Goal: Transaction & Acquisition: Purchase product/service

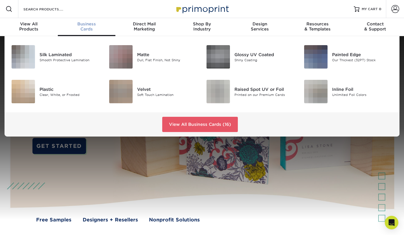
click at [85, 27] on div "Business Cards" at bounding box center [87, 26] width 58 height 10
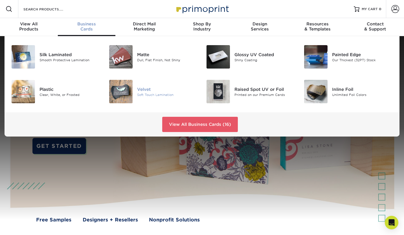
click at [125, 92] on img at bounding box center [120, 91] width 23 height 23
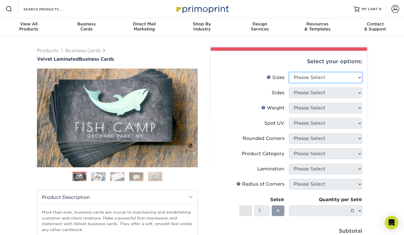
select select "2.00x3.50"
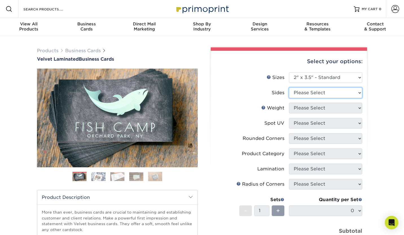
select select "13abbda7-1d64-4f25-8bb2-c179b224825d"
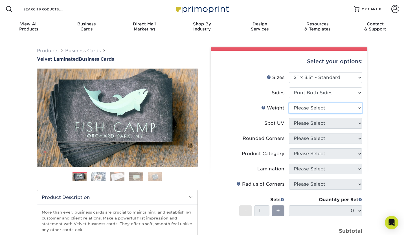
select select "16PT"
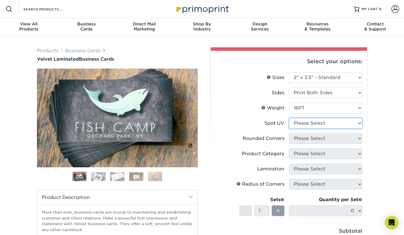
select select "1"
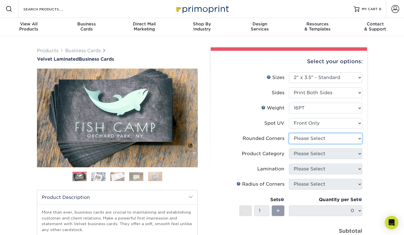
select select "0"
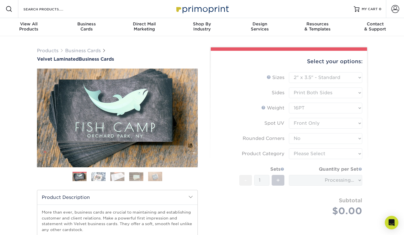
click at [330, 151] on form "Sizes Help Sizes Please Select 1.5" x 3.5" - Mini 1.75" x 3.5" - Mini 2" x 2" -…" at bounding box center [288, 150] width 147 height 157
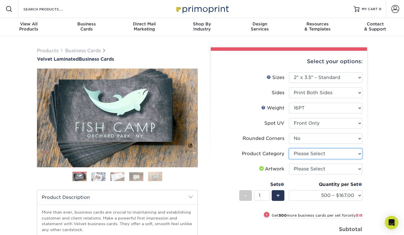
select select "3b5148f1-0588-4f88-a218-97bcfdce65c1"
select select "upload"
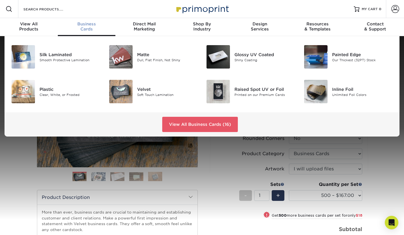
click at [85, 25] on span "Business" at bounding box center [87, 23] width 58 height 5
